Goal: Information Seeking & Learning: Learn about a topic

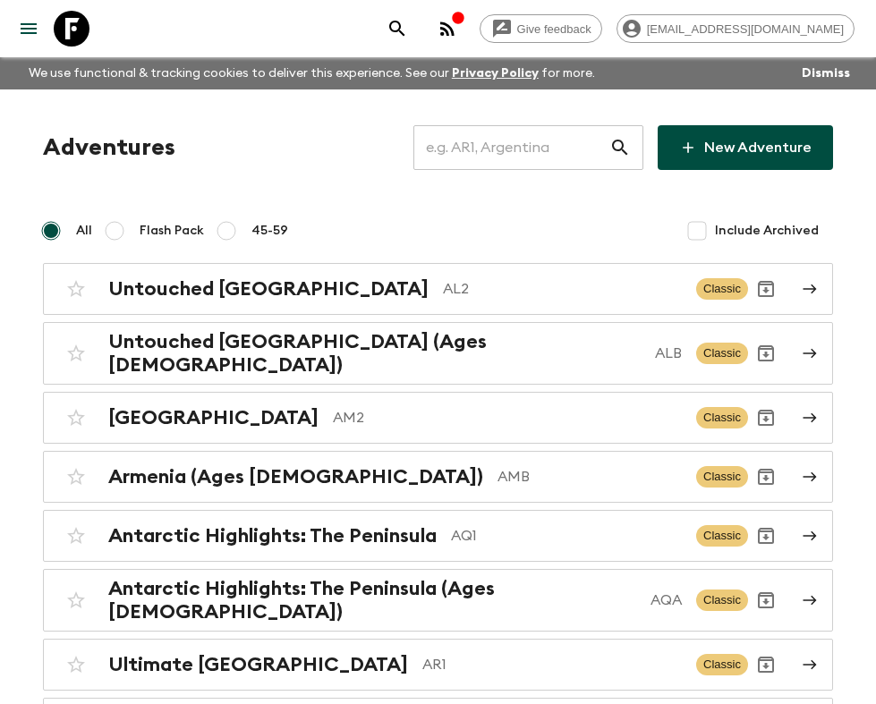
click at [506, 149] on input "text" at bounding box center [511, 148] width 196 height 50
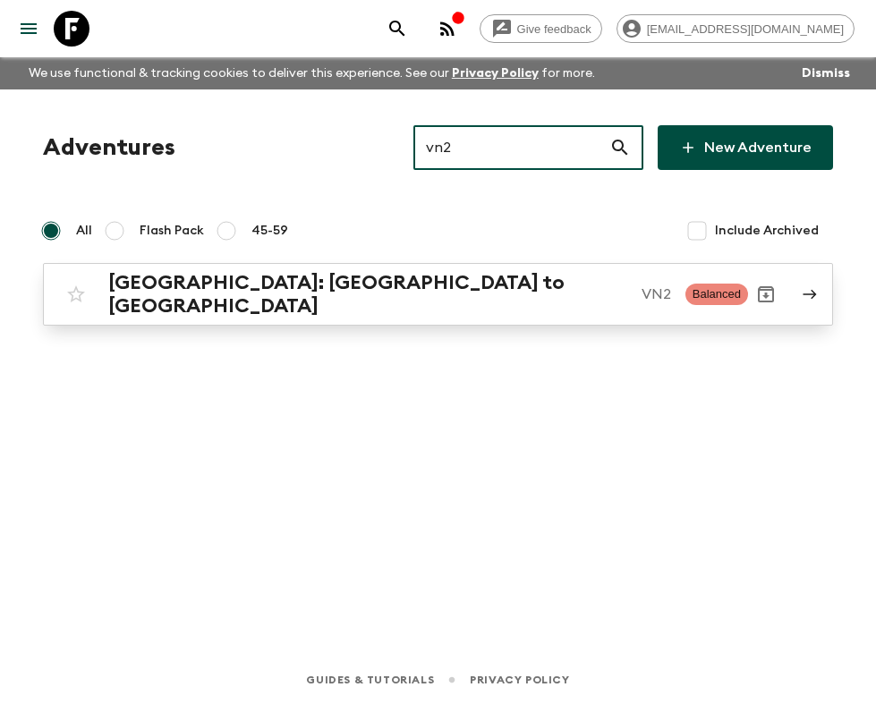
type input "vn2"
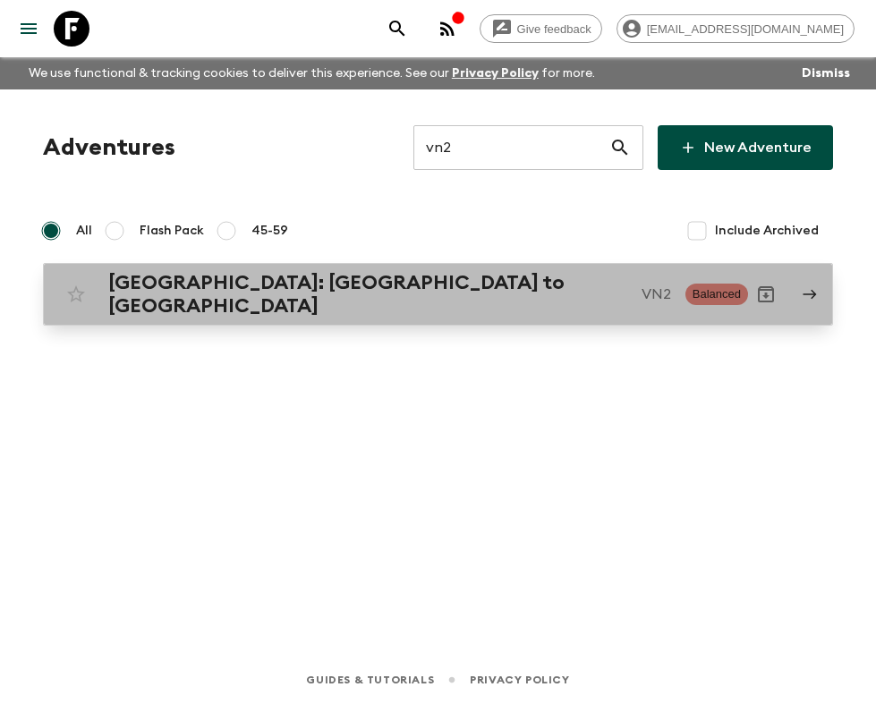
click at [641, 294] on p "VN2" at bounding box center [656, 294] width 30 height 21
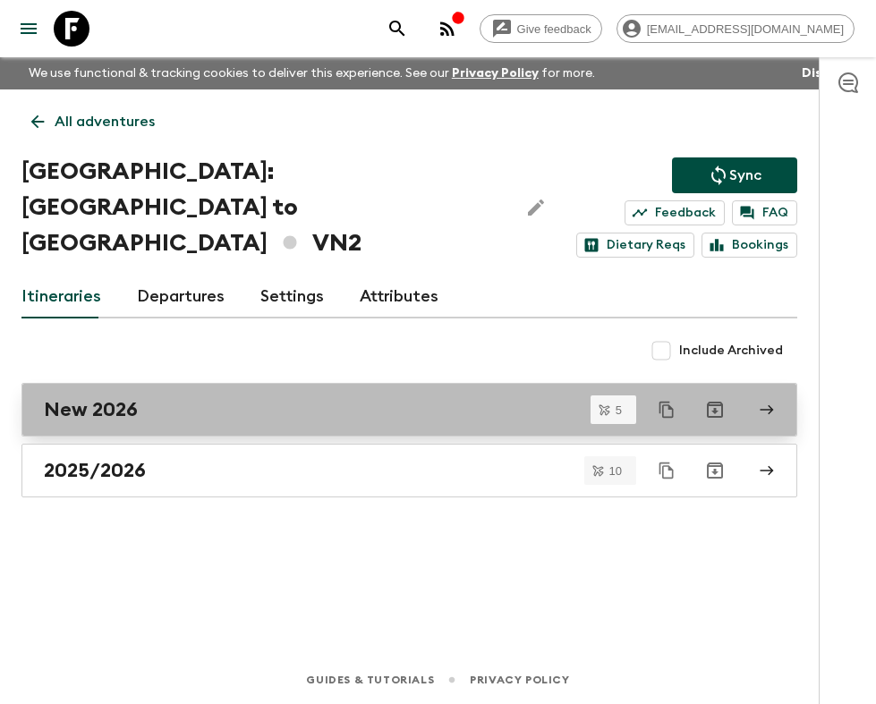
click at [200, 405] on div "New 2026" at bounding box center [392, 409] width 697 height 23
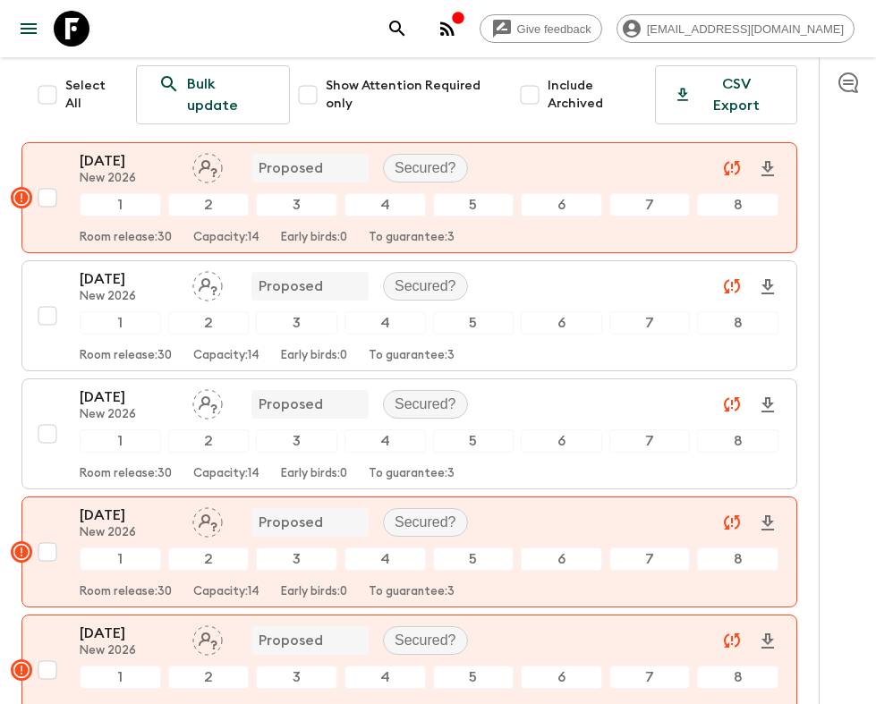
scroll to position [329, 0]
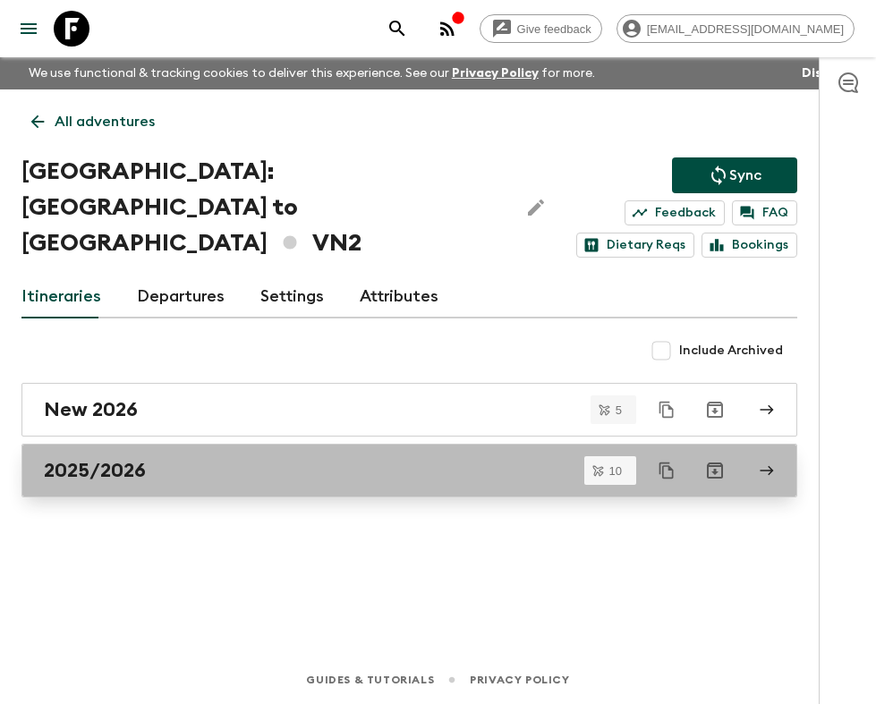
click at [223, 464] on div "2025/2026" at bounding box center [392, 470] width 697 height 23
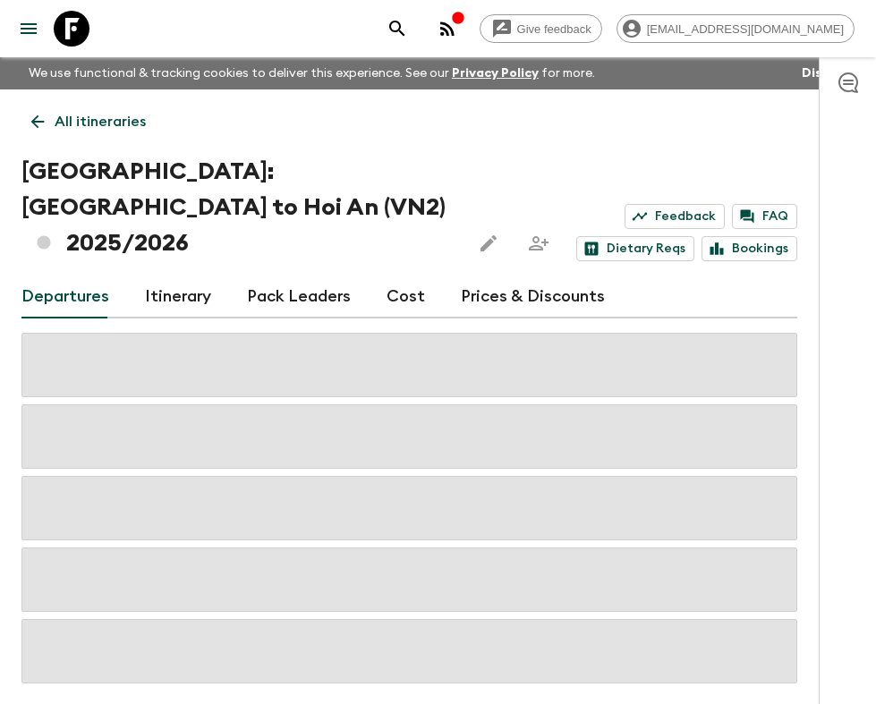
click at [403, 276] on link "Cost" at bounding box center [405, 297] width 38 height 43
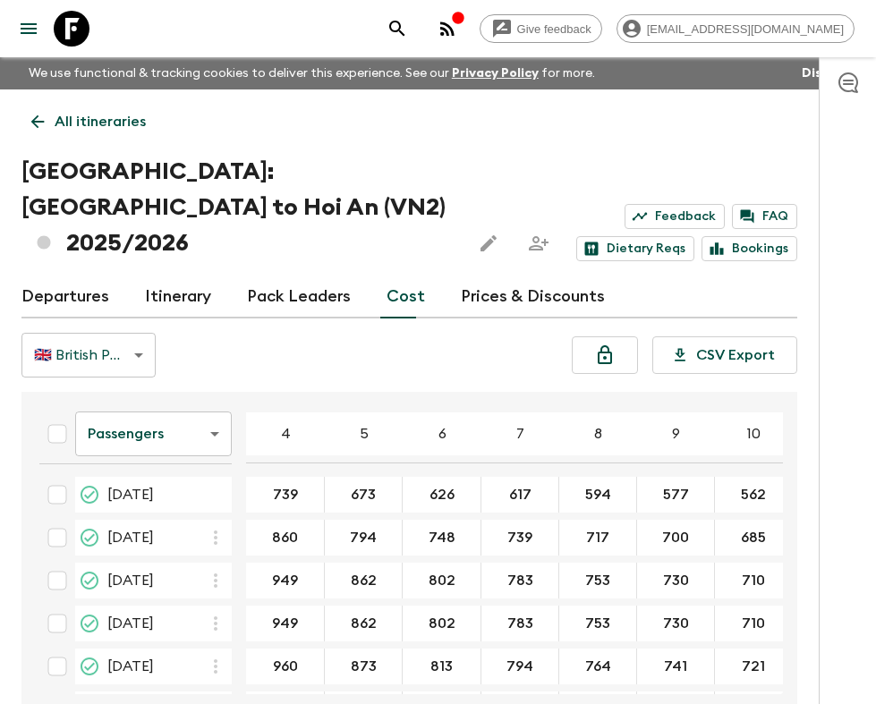
click at [148, 406] on body "Give feedback [EMAIL_ADDRESS][DOMAIN_NAME] We use functional & tracking cookies…" at bounding box center [438, 403] width 876 height 807
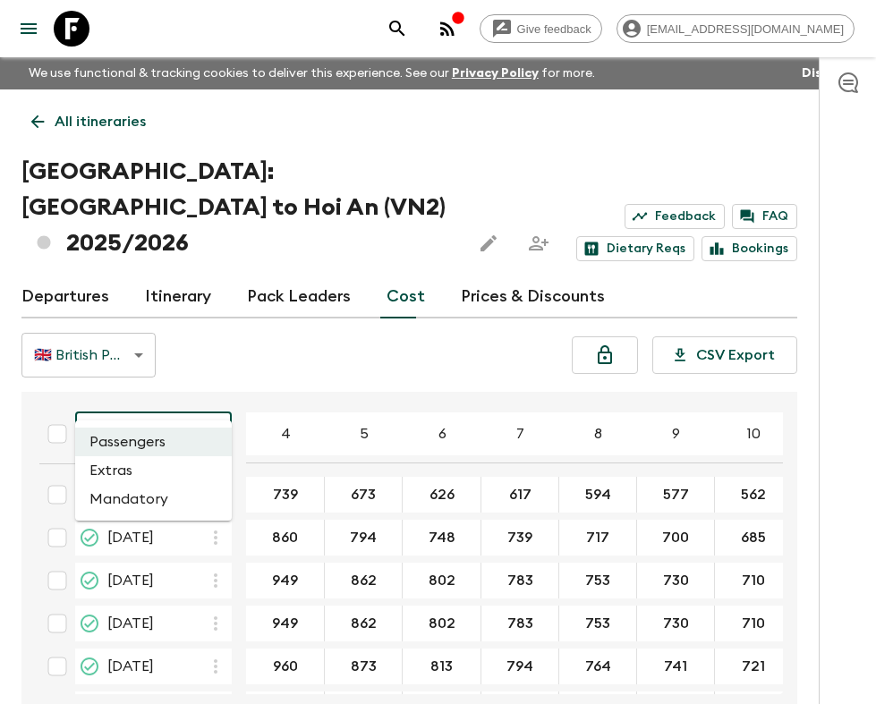
click at [140, 474] on li "Extras" at bounding box center [153, 470] width 157 height 29
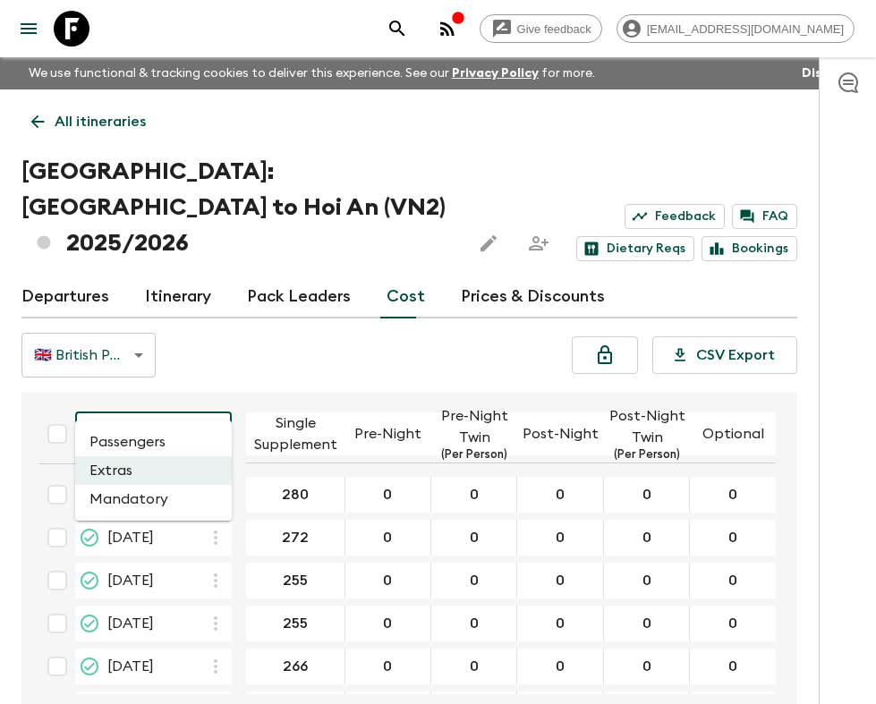
click at [191, 410] on body "Give feedback [EMAIL_ADDRESS][DOMAIN_NAME] We use functional & tracking cookies…" at bounding box center [438, 403] width 876 height 807
click at [169, 505] on li "Mandatory" at bounding box center [153, 499] width 157 height 29
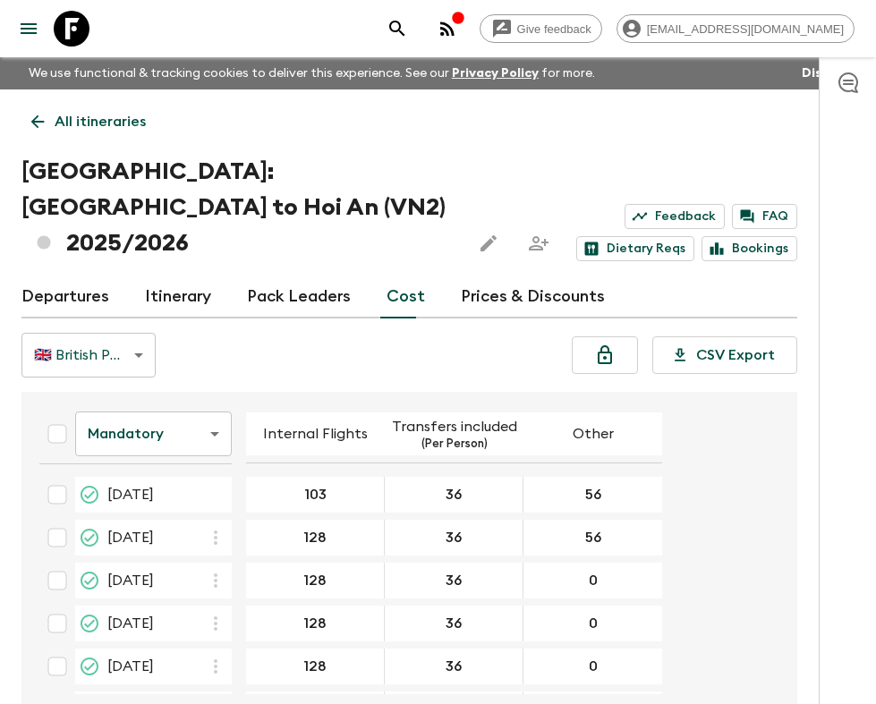
click at [112, 394] on body "Give feedback [EMAIL_ADDRESS][DOMAIN_NAME] We use functional & tracking cookies…" at bounding box center [438, 403] width 876 height 807
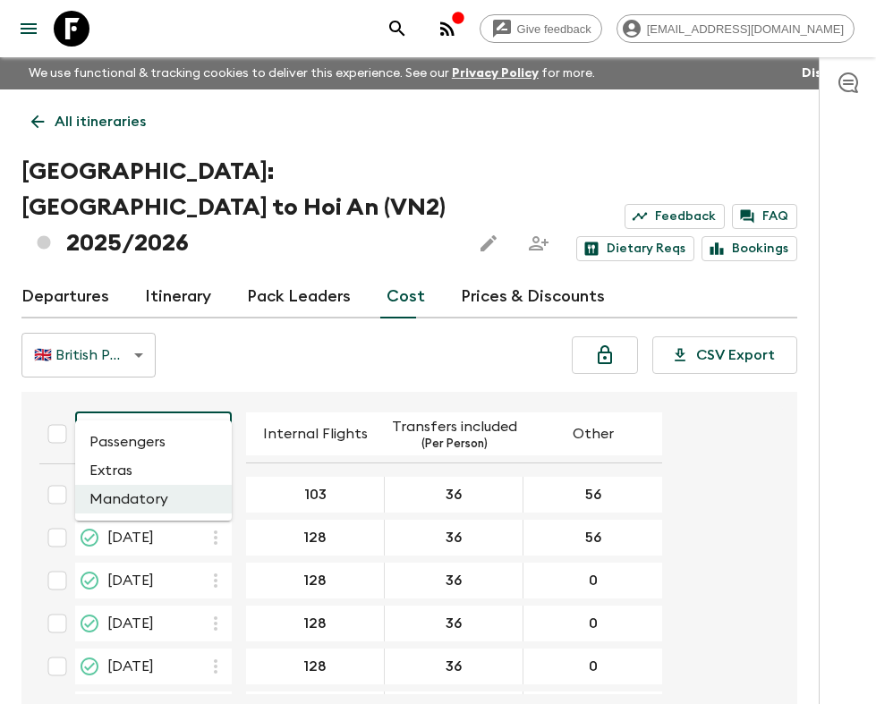
click at [127, 448] on li "Passengers" at bounding box center [153, 442] width 157 height 29
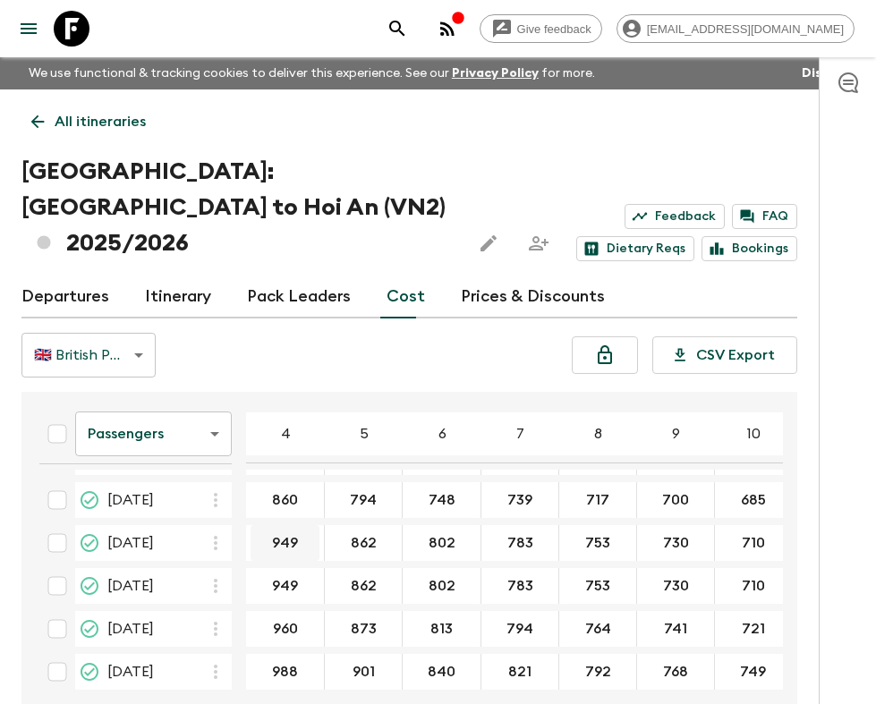
scroll to position [47, 0]
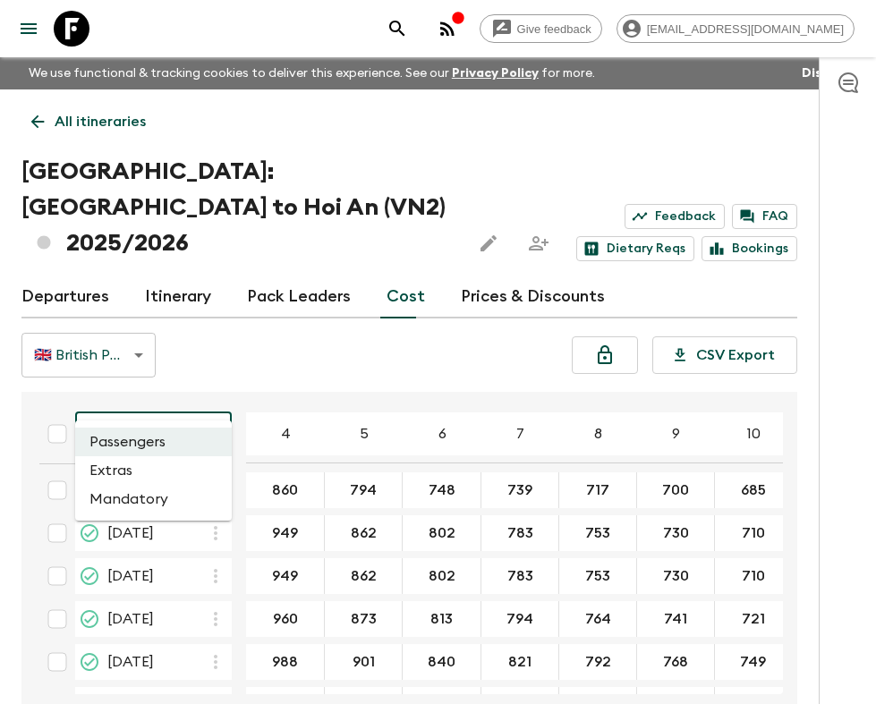
click at [162, 385] on body "Give feedback [EMAIL_ADDRESS][DOMAIN_NAME] We use functional & tracking cookies…" at bounding box center [438, 403] width 876 height 807
click at [138, 463] on li "Extras" at bounding box center [153, 470] width 157 height 29
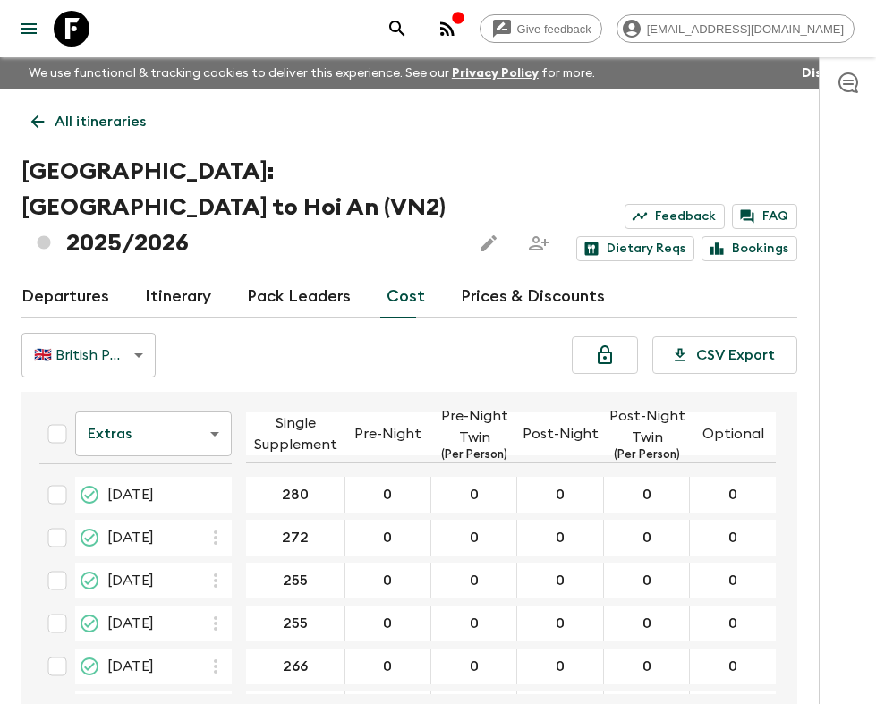
click at [216, 420] on body "Give feedback [EMAIL_ADDRESS][DOMAIN_NAME] We use functional & tracking cookies…" at bounding box center [438, 403] width 876 height 807
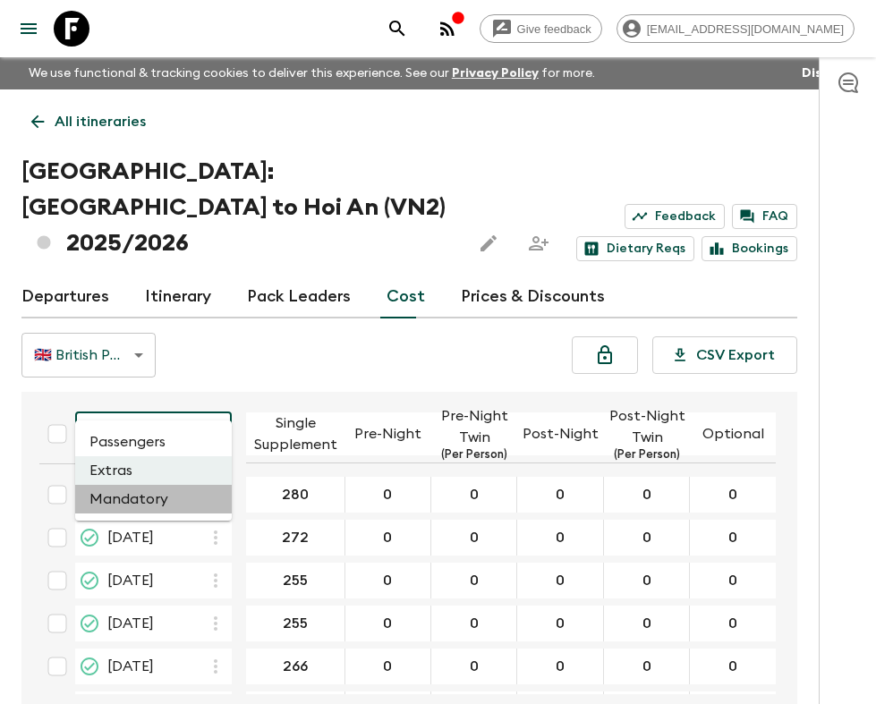
click at [167, 505] on li "Mandatory" at bounding box center [153, 499] width 157 height 29
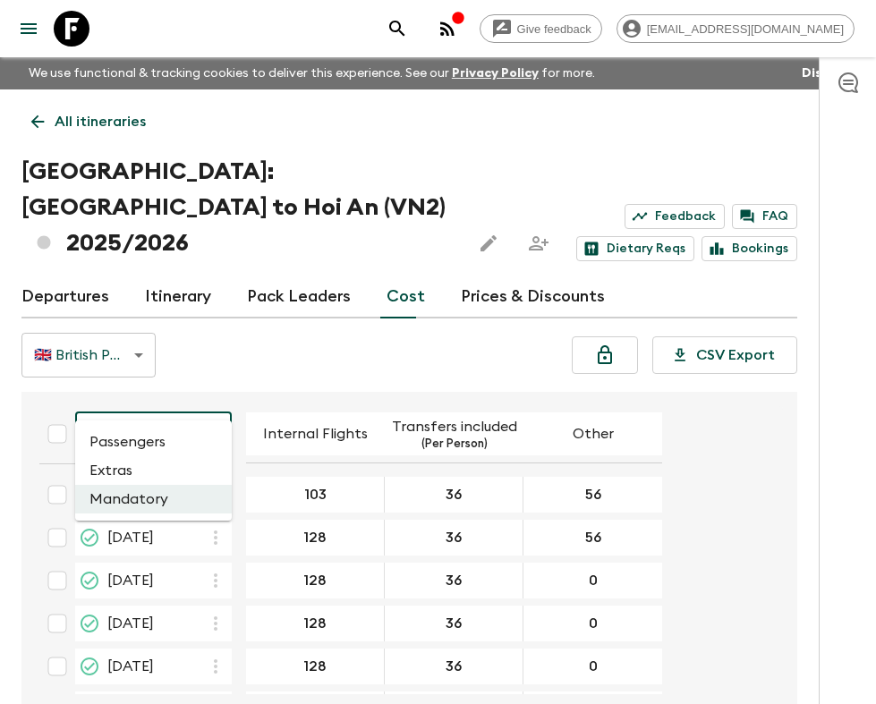
click at [166, 381] on body "Give feedback [EMAIL_ADDRESS][DOMAIN_NAME] We use functional & tracking cookies…" at bounding box center [438, 403] width 876 height 807
click at [144, 430] on li "Passengers" at bounding box center [153, 442] width 157 height 29
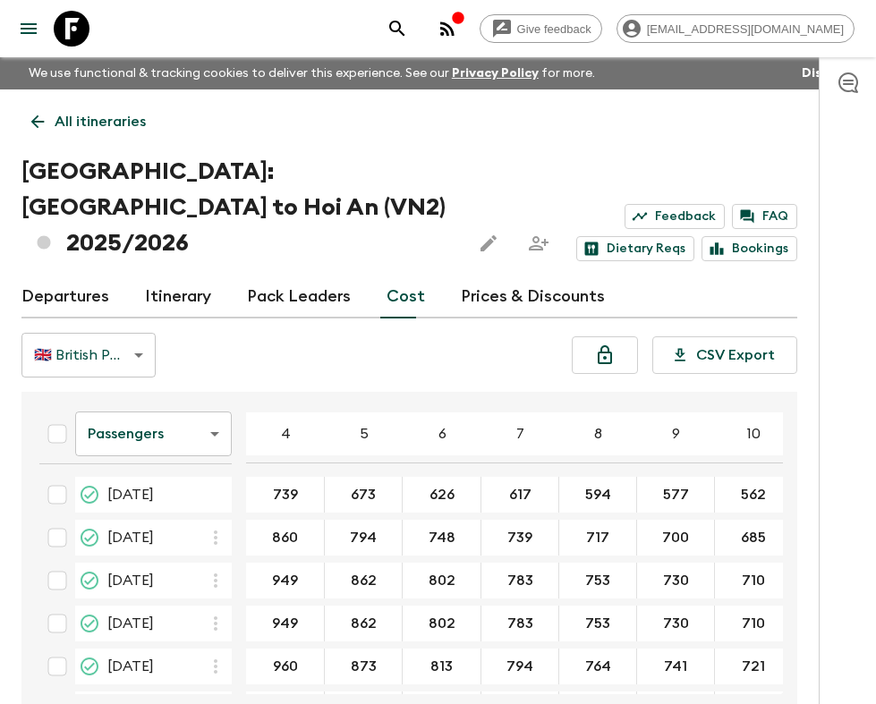
click at [305, 333] on div "🇬🇧 British Pound (GBP) GBP ​ CSV Export" at bounding box center [409, 355] width 776 height 45
click at [332, 276] on link "Pack Leaders" at bounding box center [299, 297] width 104 height 43
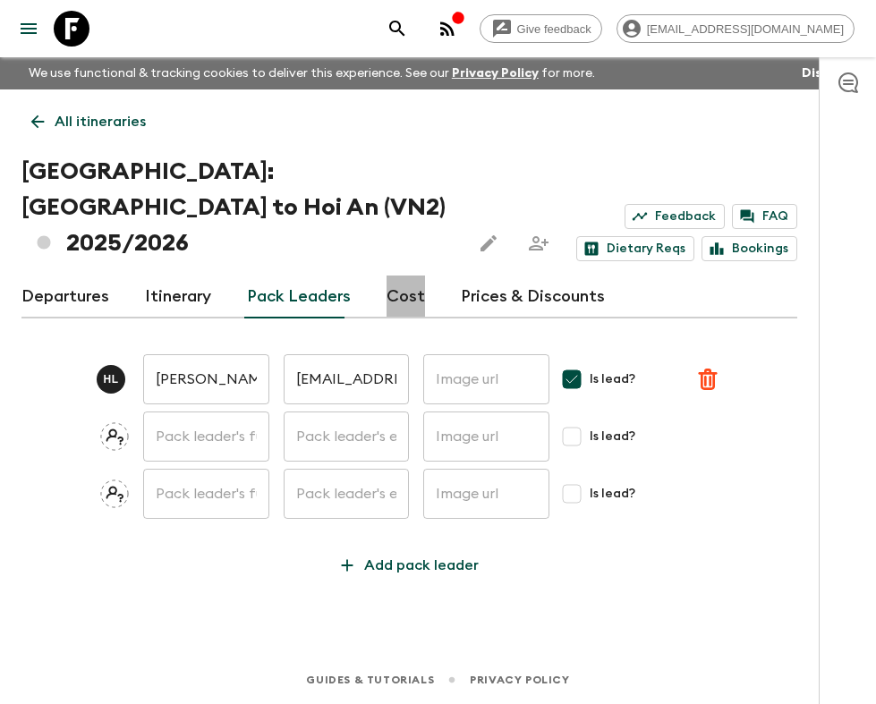
click at [400, 276] on link "Cost" at bounding box center [405, 297] width 38 height 43
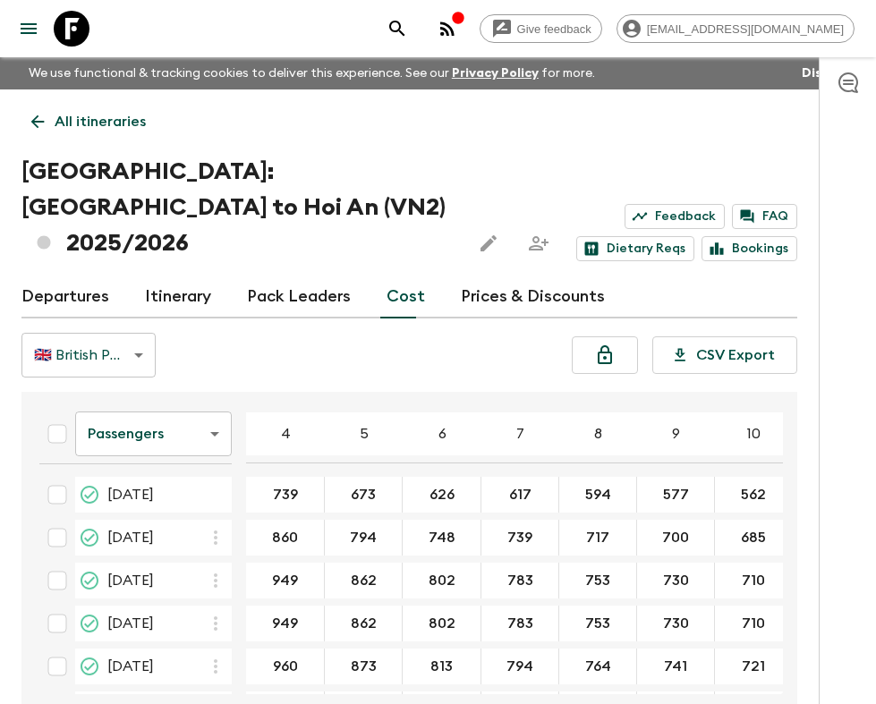
click at [238, 333] on div "🇬🇧 British Pound (GBP) GBP ​ CSV Export" at bounding box center [409, 355] width 776 height 45
click at [194, 276] on link "Itinerary" at bounding box center [178, 297] width 66 height 43
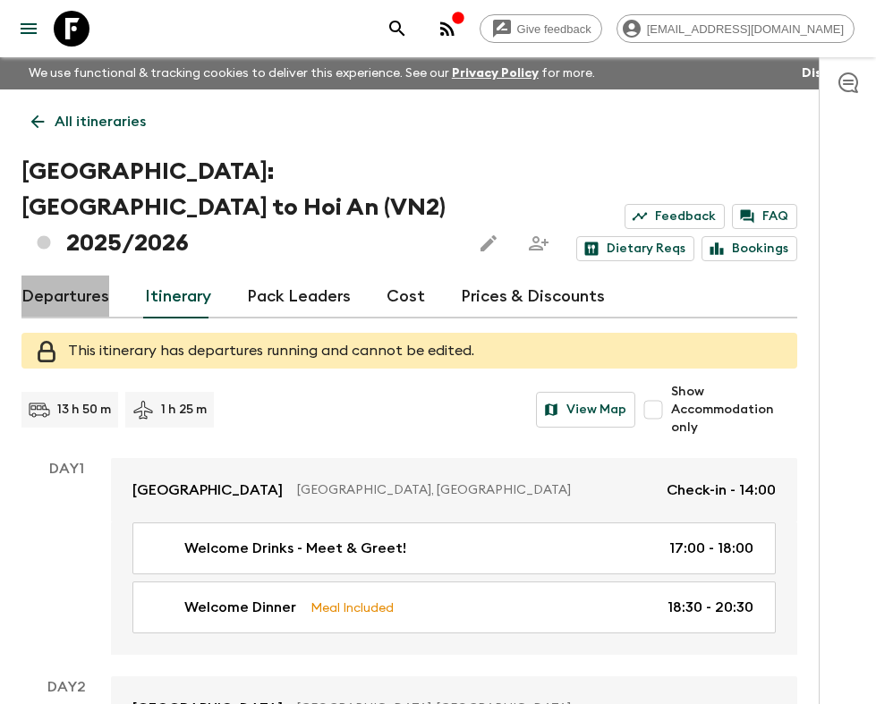
click at [86, 276] on link "Departures" at bounding box center [65, 297] width 88 height 43
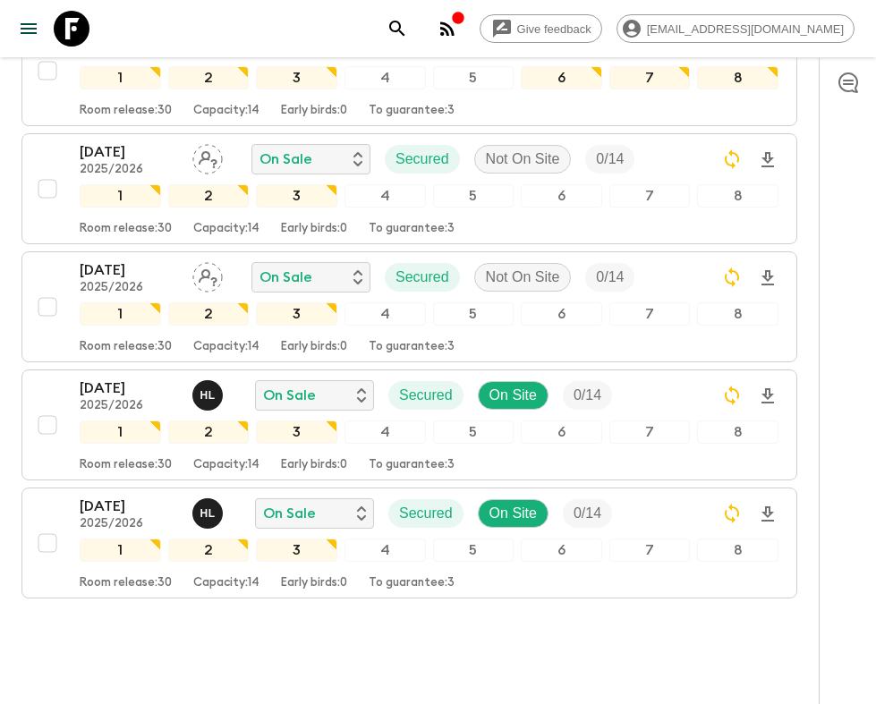
scroll to position [30, 0]
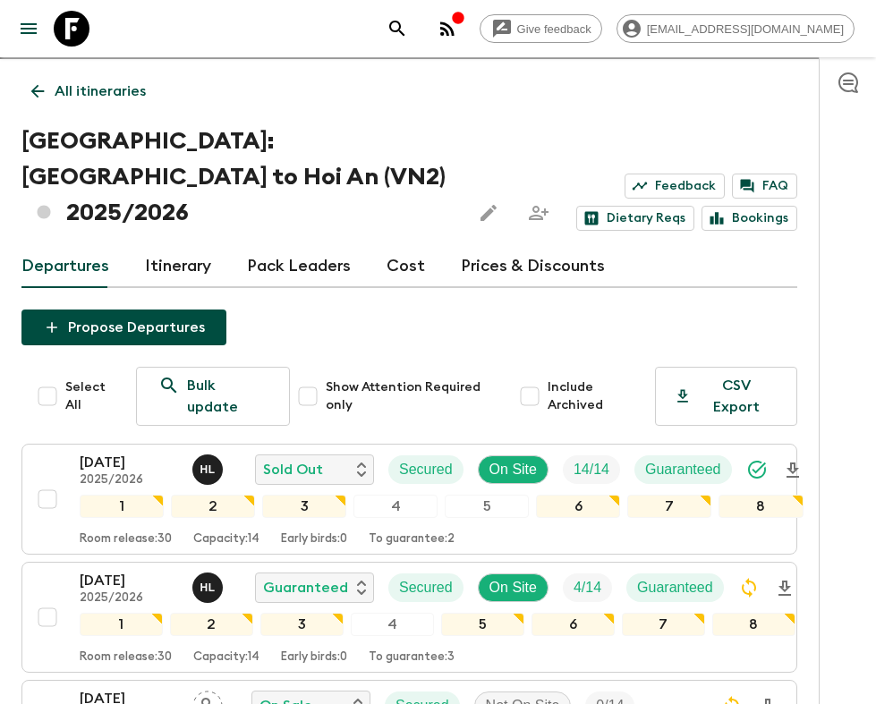
click at [33, 81] on icon at bounding box center [38, 91] width 20 height 20
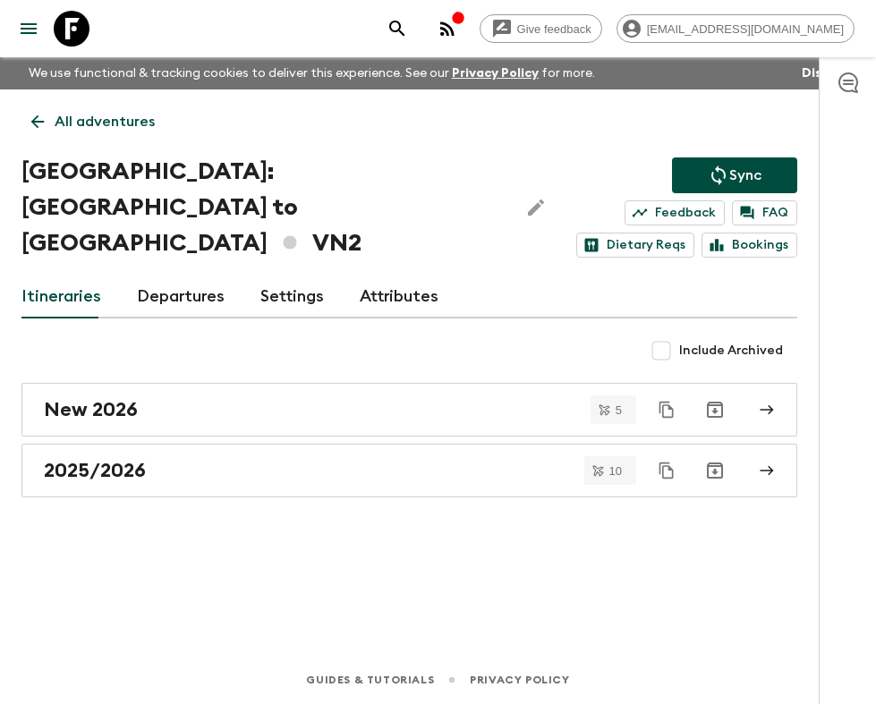
click at [69, 124] on p "All adventures" at bounding box center [105, 121] width 100 height 21
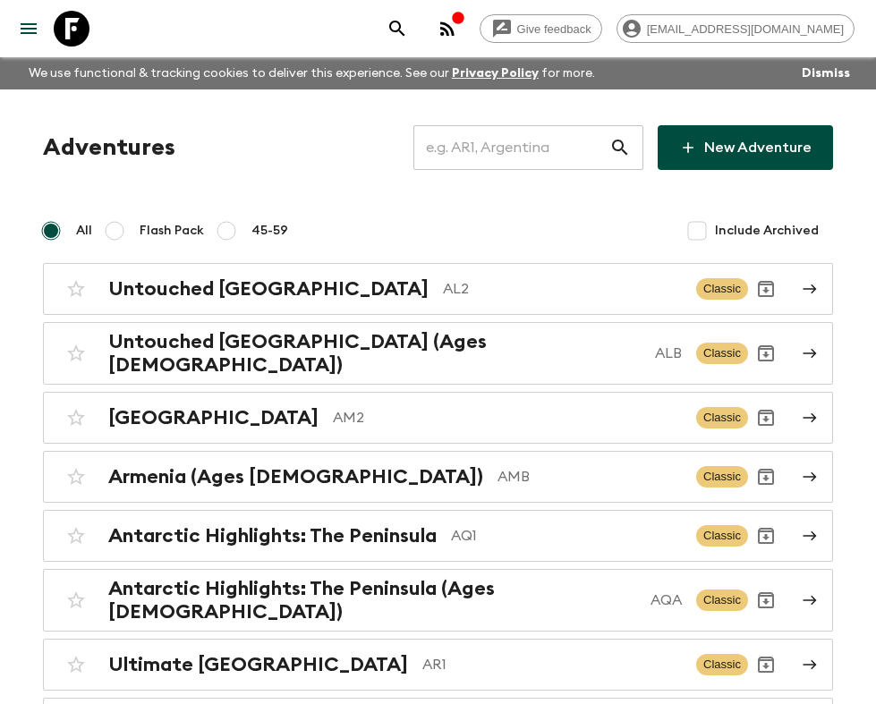
click at [556, 167] on input "text" at bounding box center [511, 148] width 196 height 50
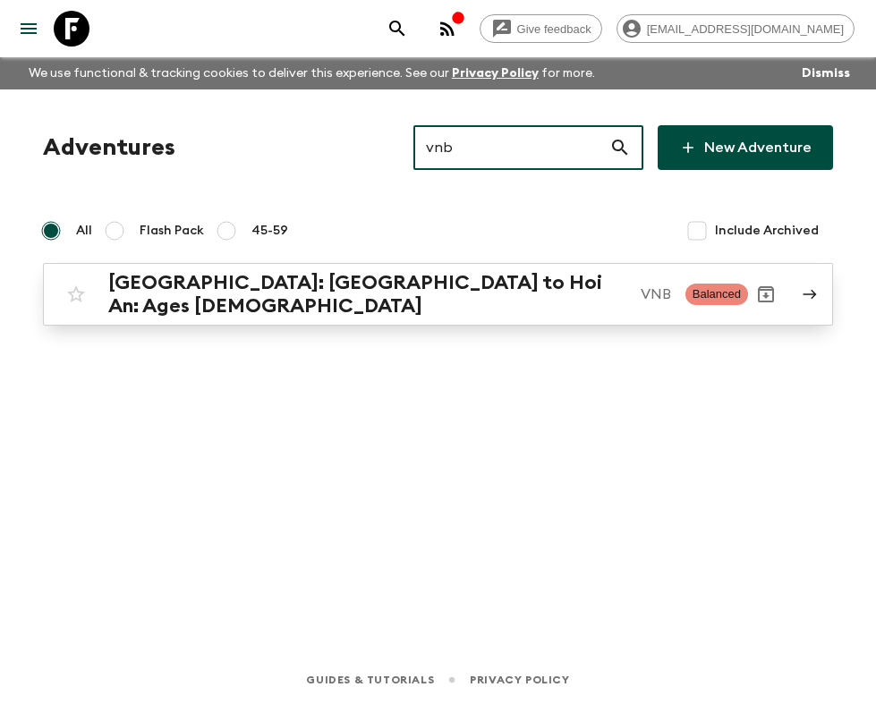
type input "vnb"
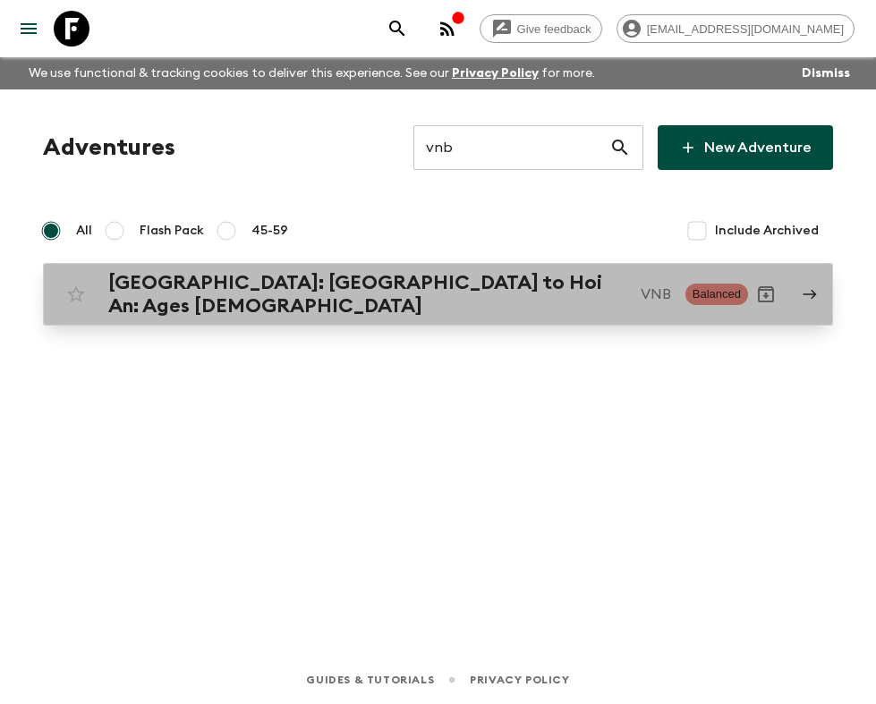
click at [271, 290] on h2 "[GEOGRAPHIC_DATA]: [GEOGRAPHIC_DATA] to Hoi An: Ages [DEMOGRAPHIC_DATA]" at bounding box center [367, 294] width 518 height 47
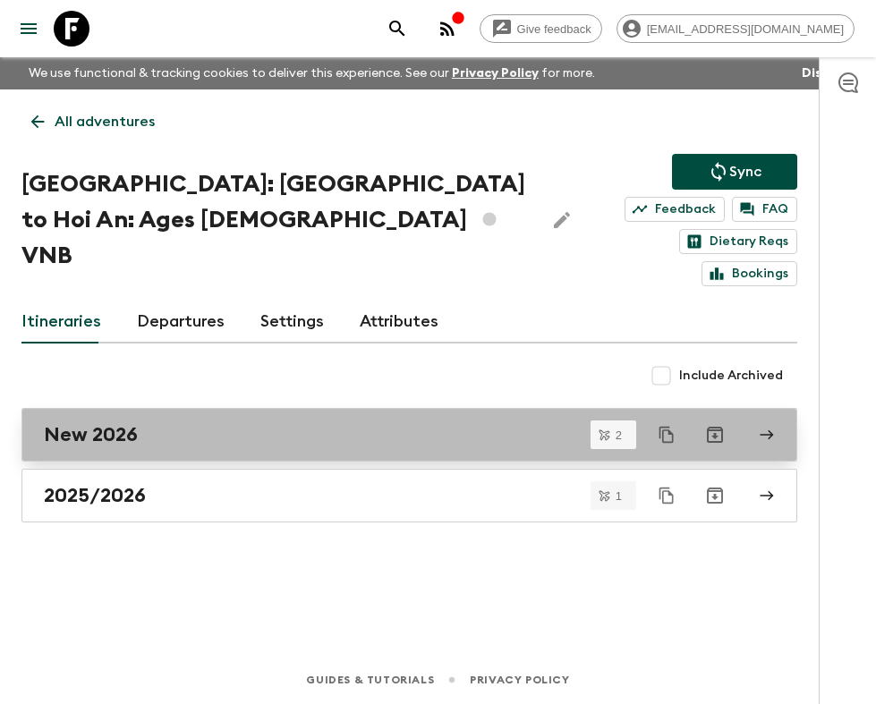
click at [185, 408] on link "New 2026" at bounding box center [409, 435] width 776 height 54
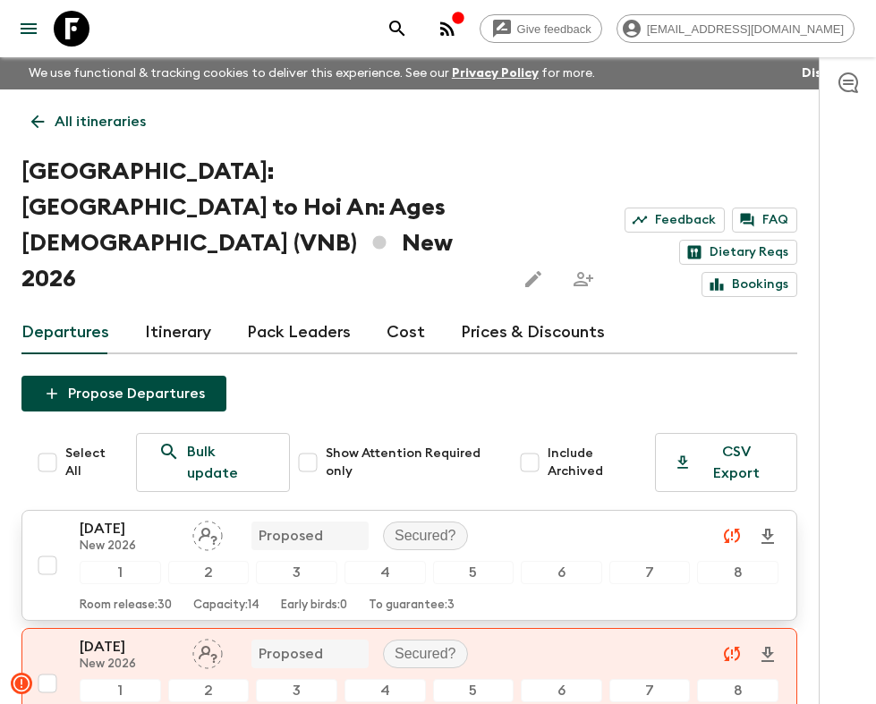
scroll to position [105, 0]
